Goal: Navigation & Orientation: Find specific page/section

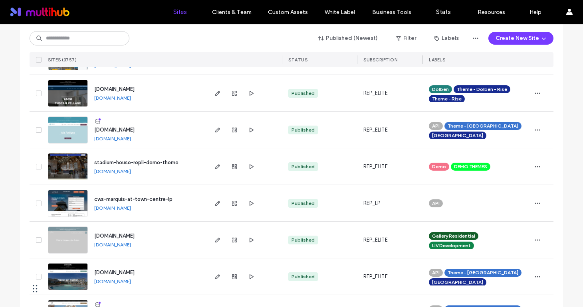
scroll to position [427, 0]
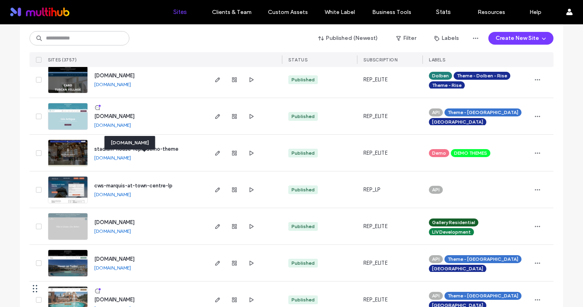
click at [131, 156] on link "[DOMAIN_NAME]" at bounding box center [112, 158] width 37 height 6
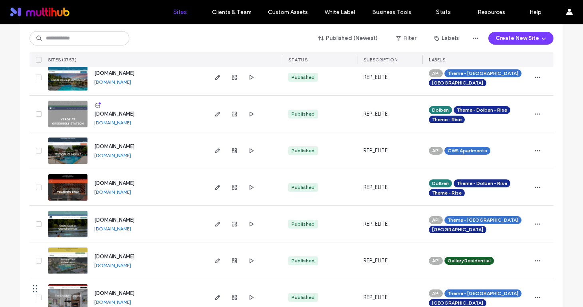
scroll to position [854, 0]
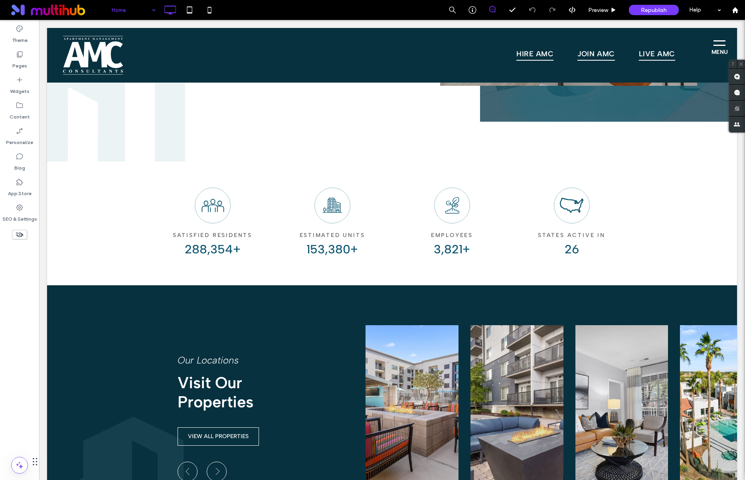
scroll to position [648, 0]
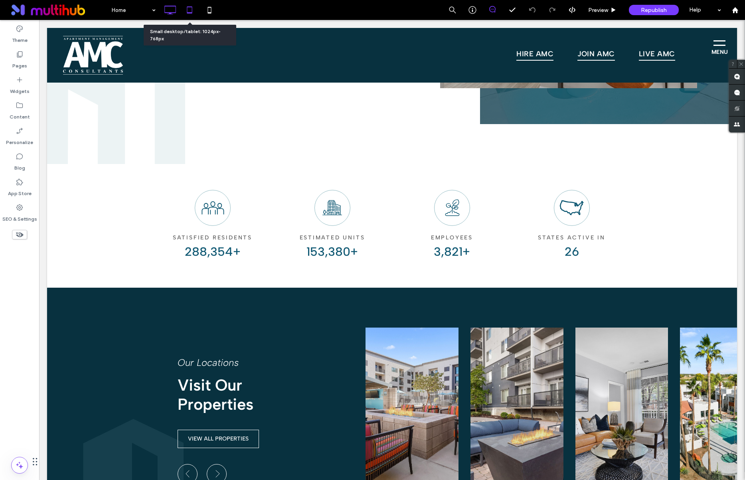
click at [191, 12] on icon at bounding box center [190, 10] width 16 height 16
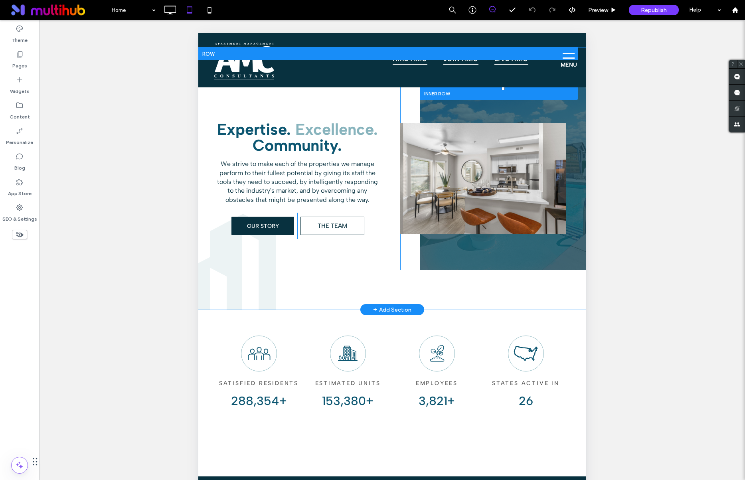
scroll to position [128, 0]
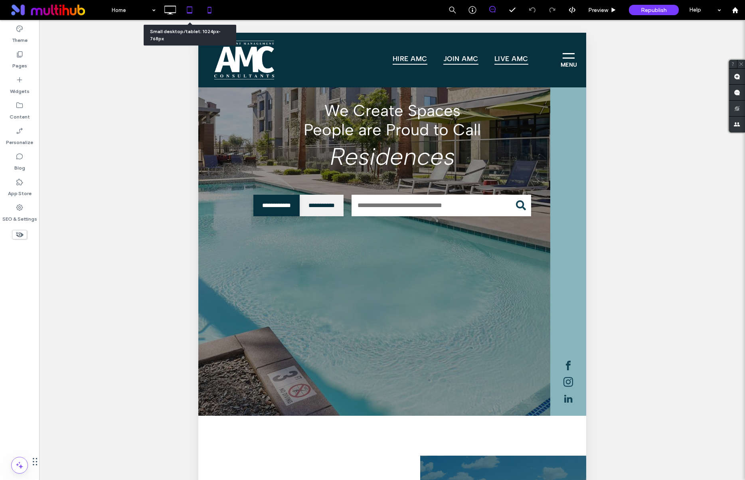
click at [201, 6] on div at bounding box center [210, 10] width 20 height 16
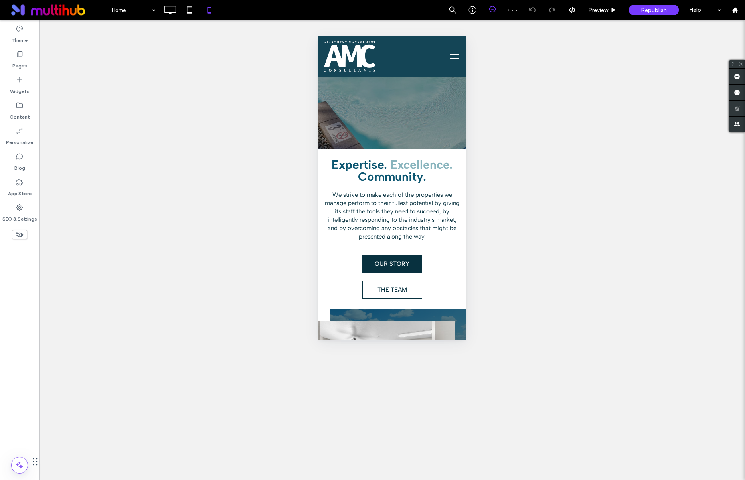
scroll to position [0, 0]
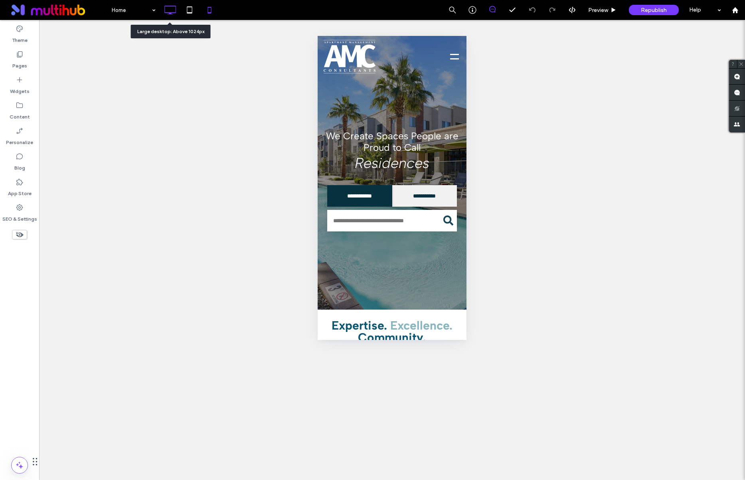
click at [174, 10] on icon at bounding box center [170, 10] width 16 height 16
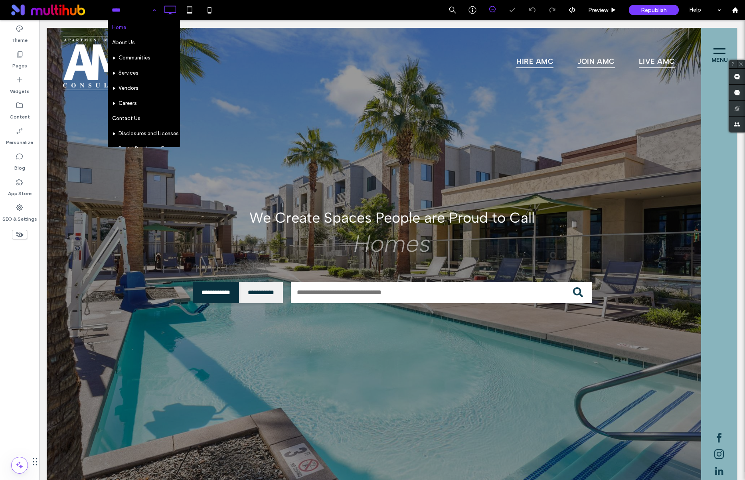
scroll to position [160, 240]
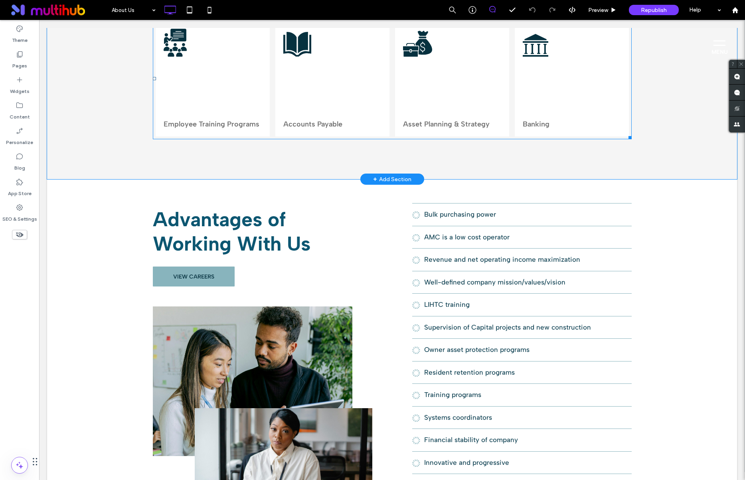
scroll to position [1224, 0]
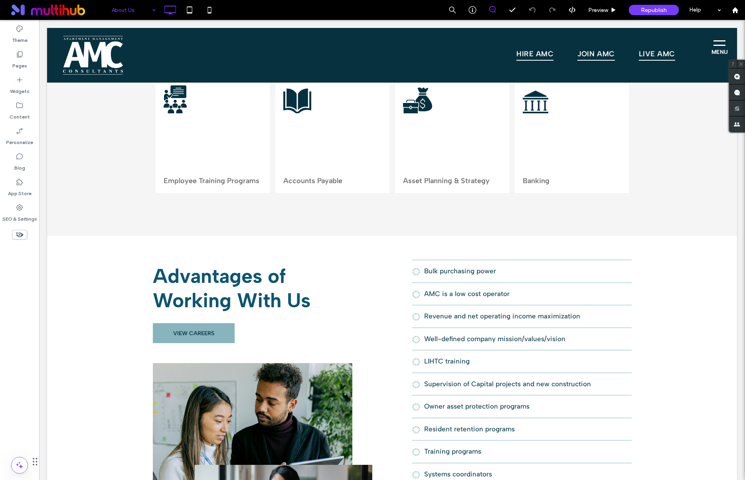
click at [142, 15] on input at bounding box center [132, 10] width 40 height 20
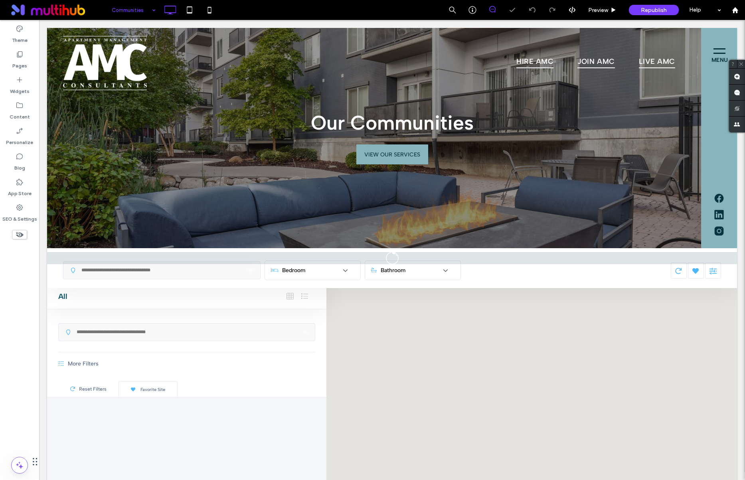
click at [136, 10] on input at bounding box center [132, 10] width 40 height 20
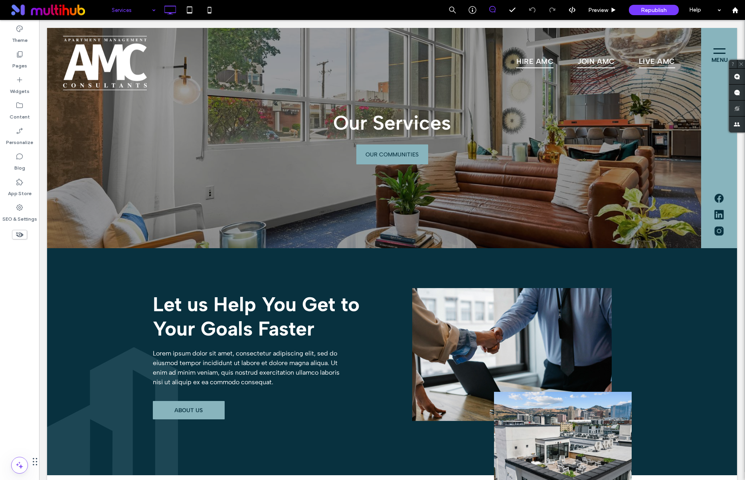
click at [139, 10] on input at bounding box center [132, 10] width 40 height 20
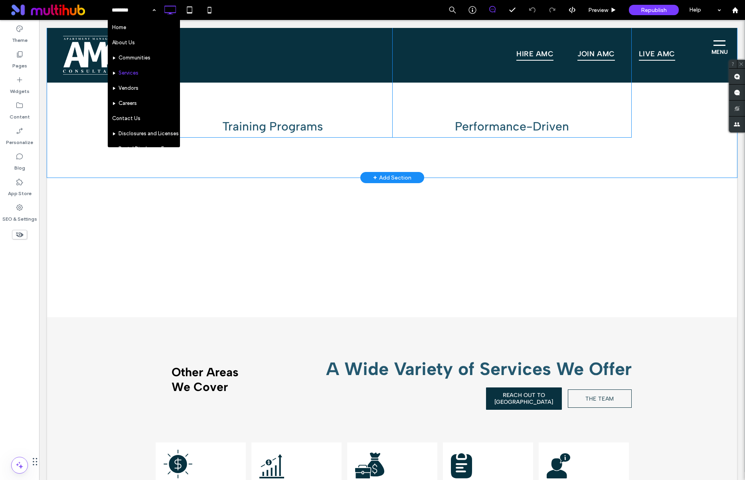
scroll to position [962, 0]
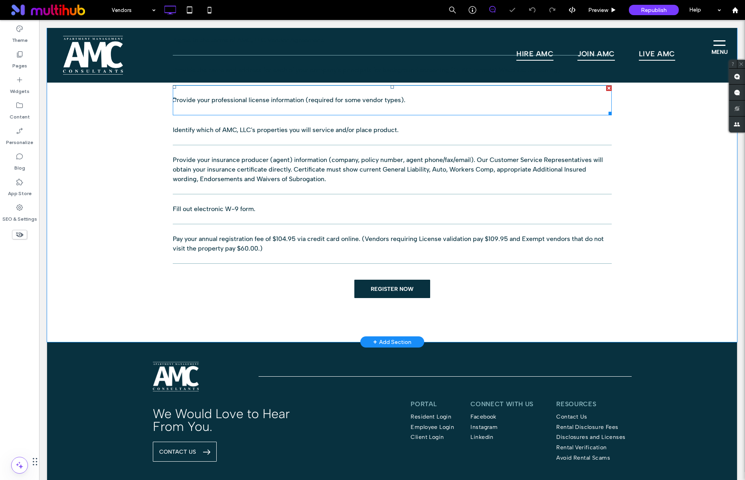
scroll to position [601, 0]
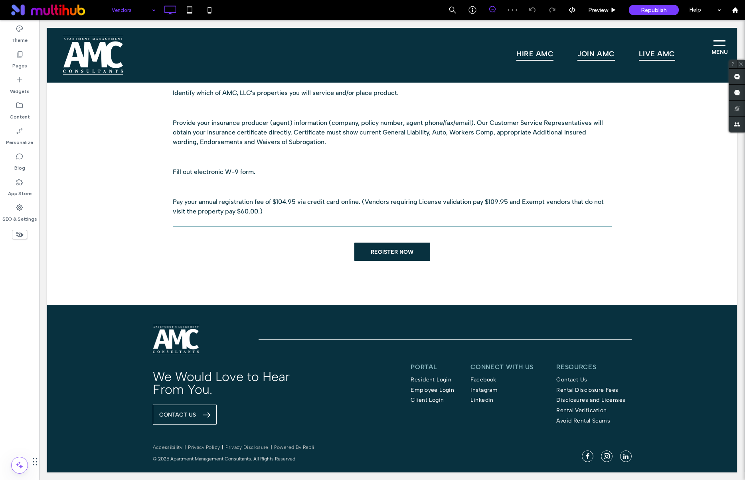
click at [128, 18] on input at bounding box center [132, 10] width 40 height 20
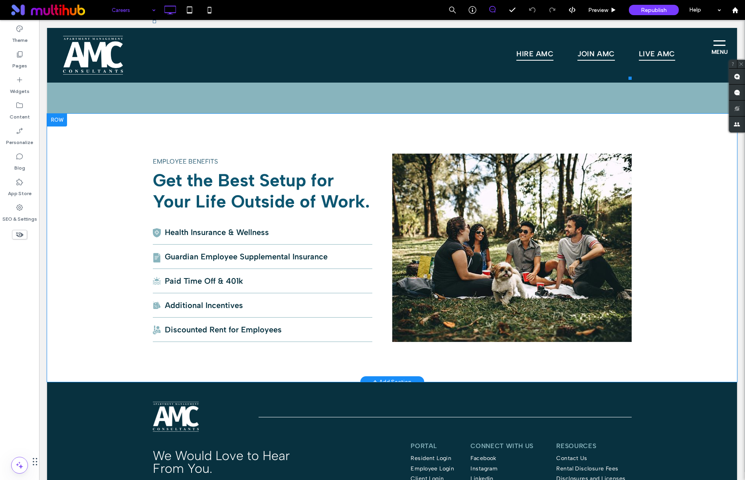
scroll to position [1573, 0]
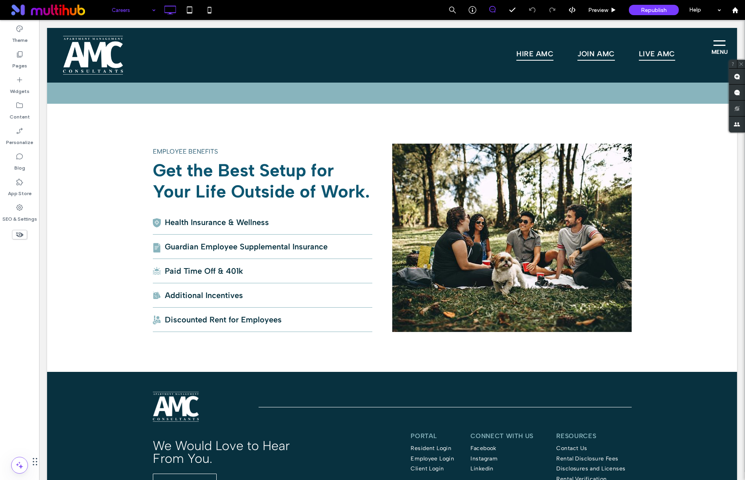
click at [127, 15] on input at bounding box center [132, 10] width 40 height 20
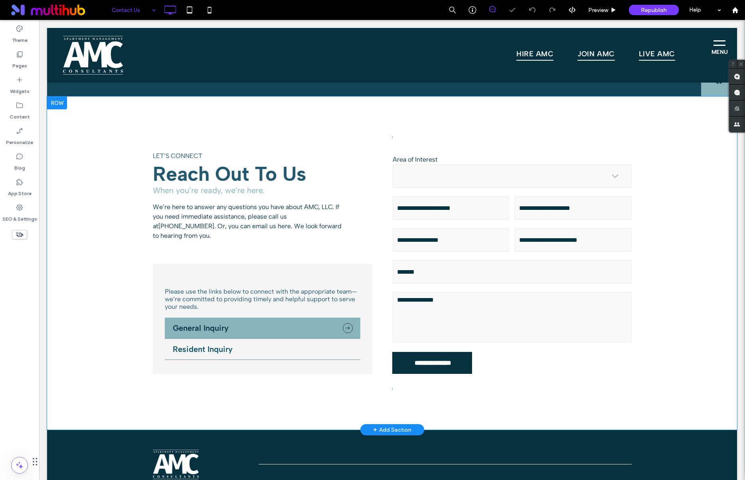
scroll to position [122, 0]
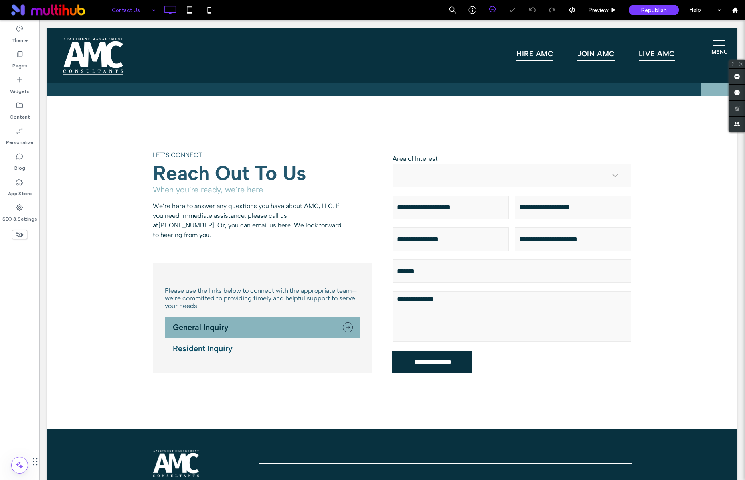
click at [138, 14] on input at bounding box center [132, 10] width 40 height 20
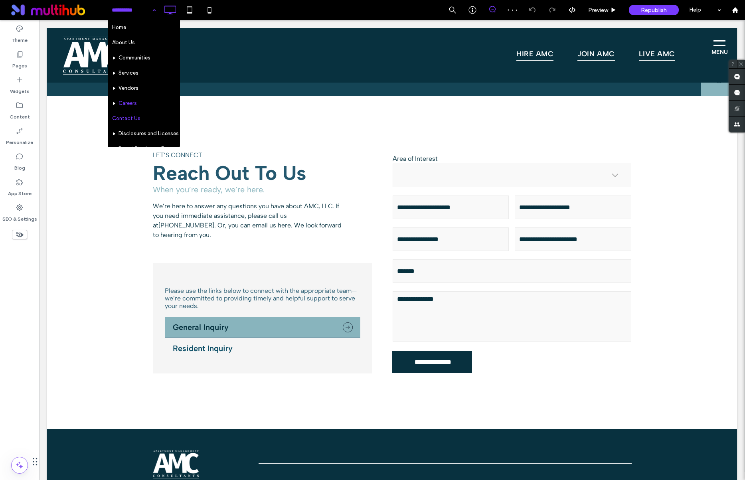
scroll to position [69, 0]
